Goal: Find specific page/section: Find specific page/section

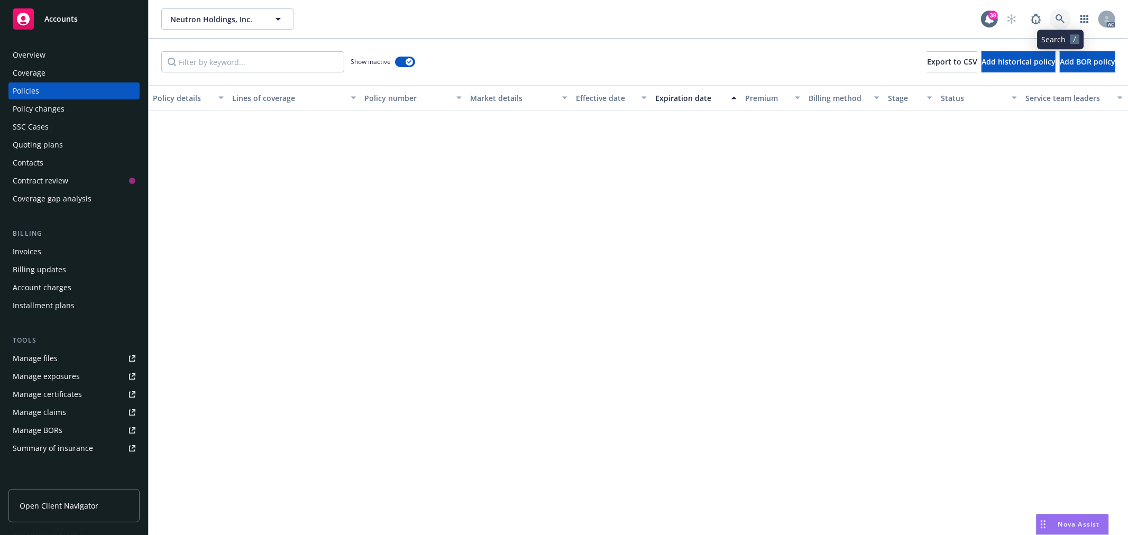
scroll to position [1351, 0]
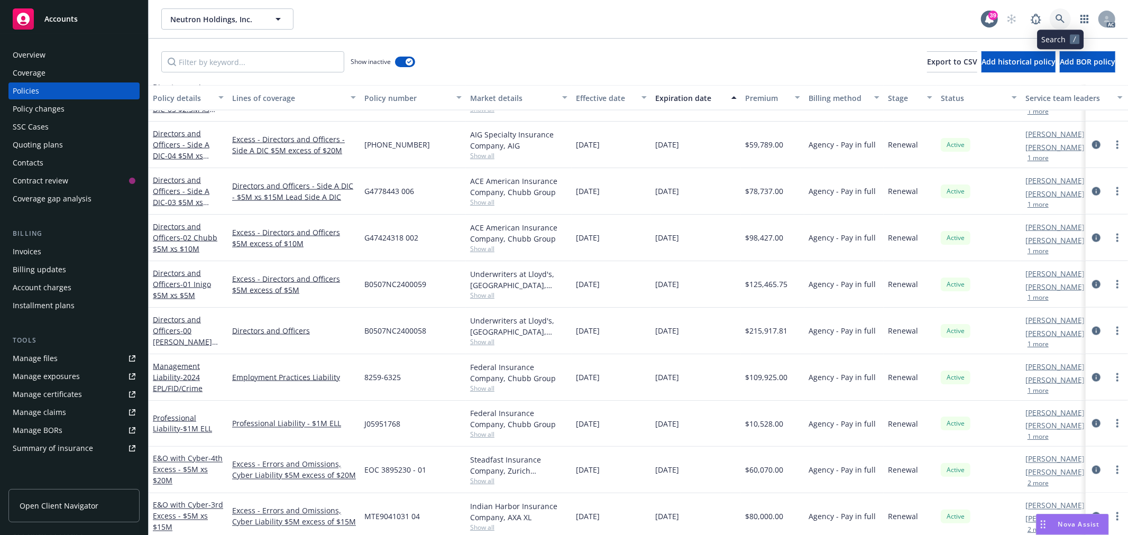
click at [1056, 19] on icon at bounding box center [1059, 18] width 9 height 9
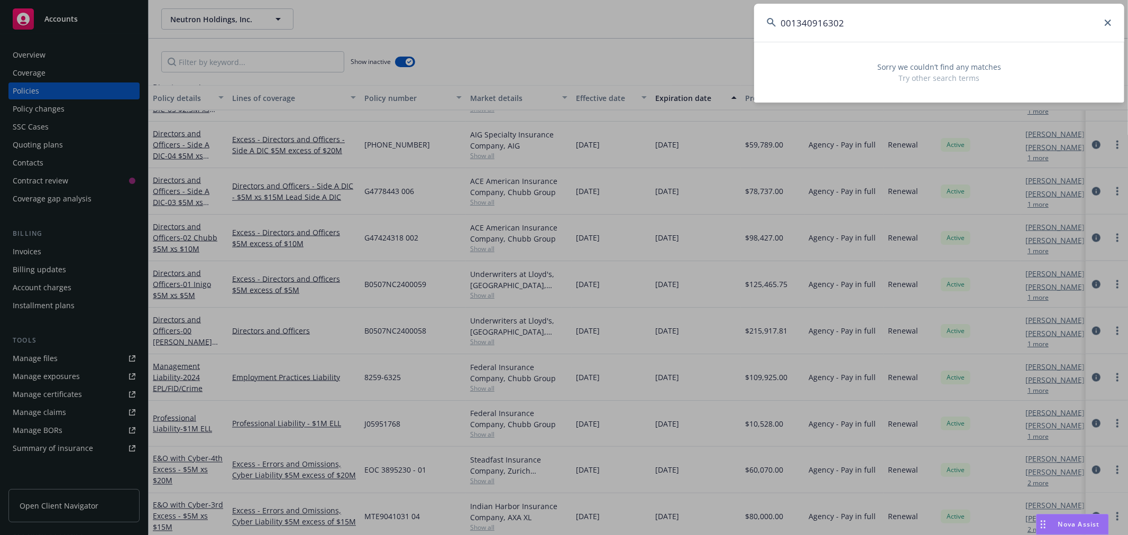
type input "001340916302"
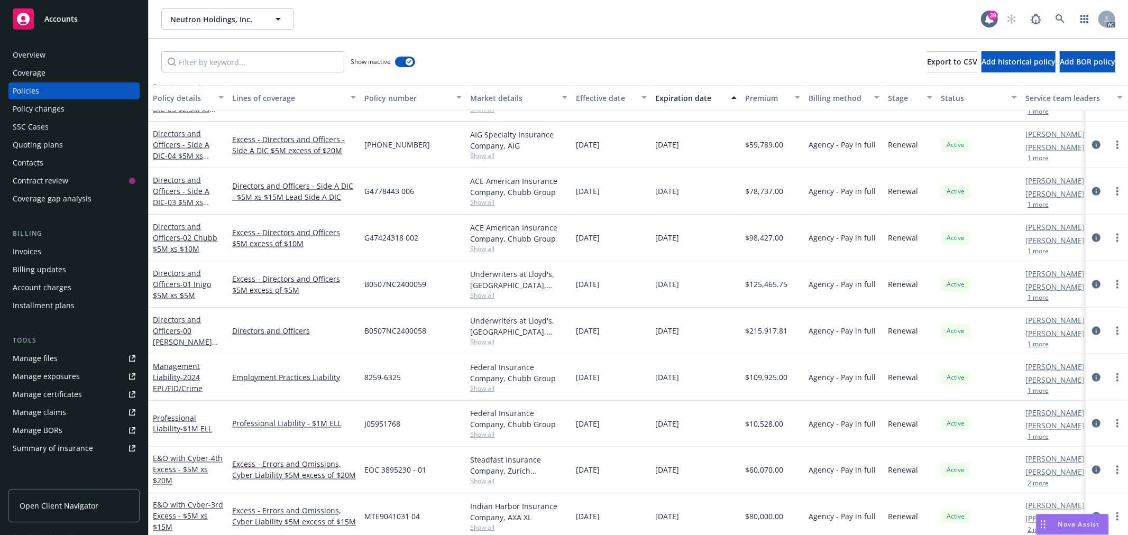
click at [56, 56] on div "Overview" at bounding box center [74, 55] width 123 height 17
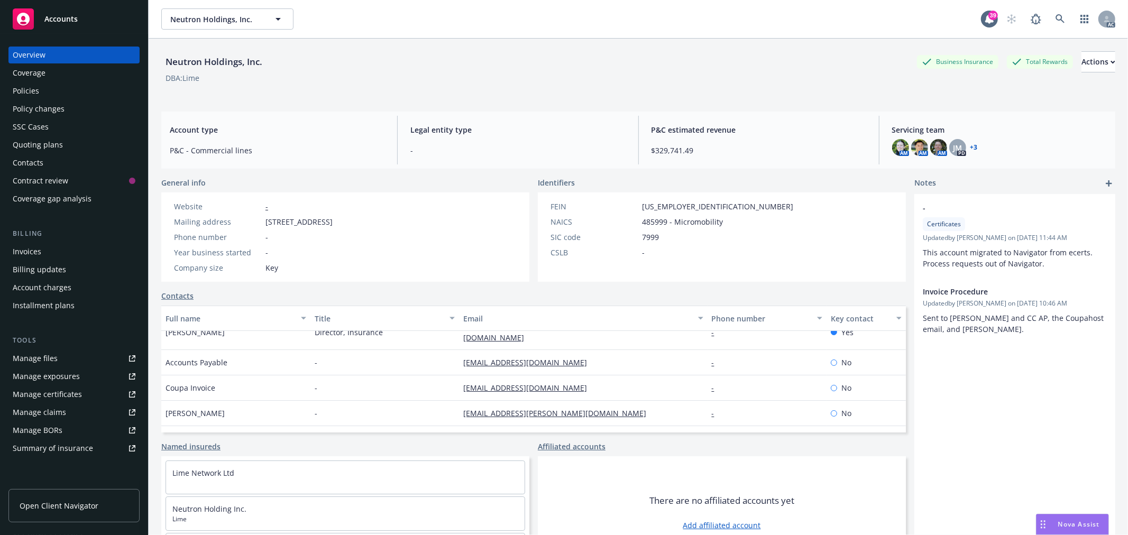
scroll to position [25, 0]
